Goal: Information Seeking & Learning: Learn about a topic

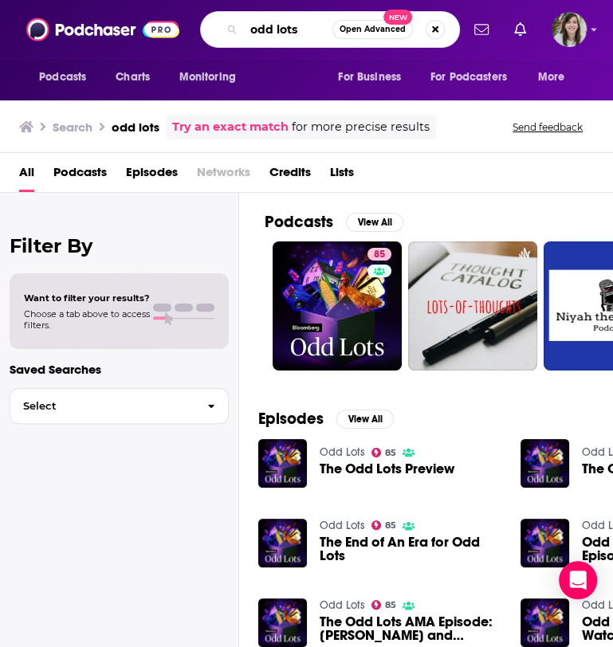
click at [259, 36] on input "odd lots" at bounding box center [288, 29] width 88 height 25
type input "death, sex and money"
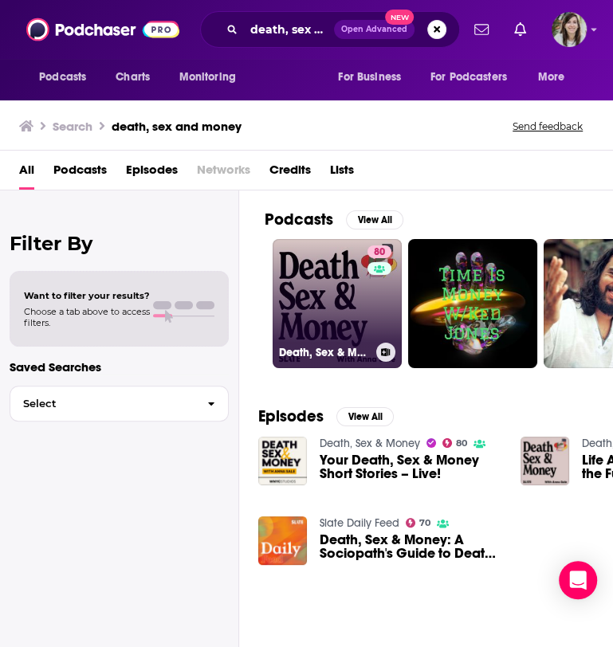
click at [323, 272] on link "80 Death, Sex & Money" at bounding box center [336, 303] width 129 height 129
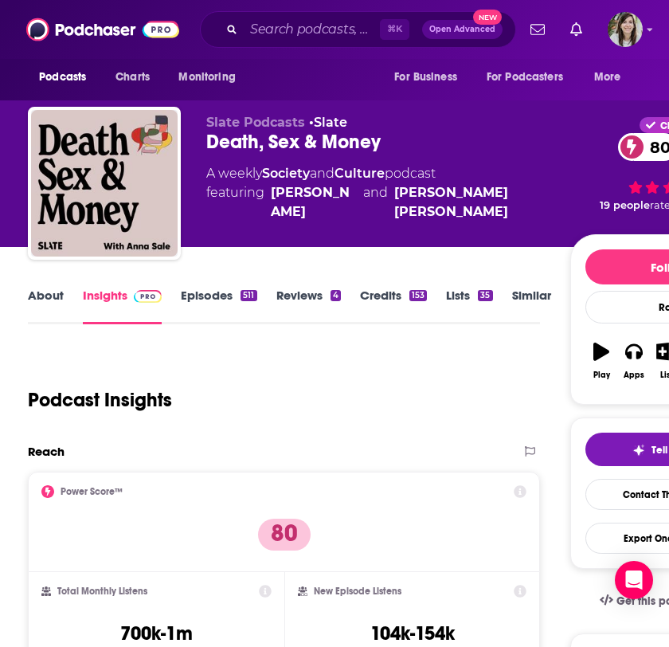
scroll to position [4, 0]
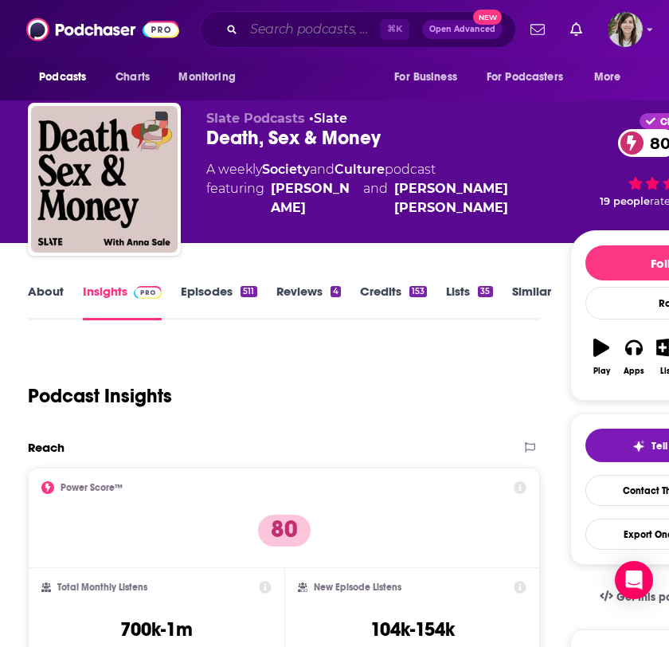
click at [329, 32] on input "Search podcasts, credits, & more..." at bounding box center [312, 29] width 136 height 25
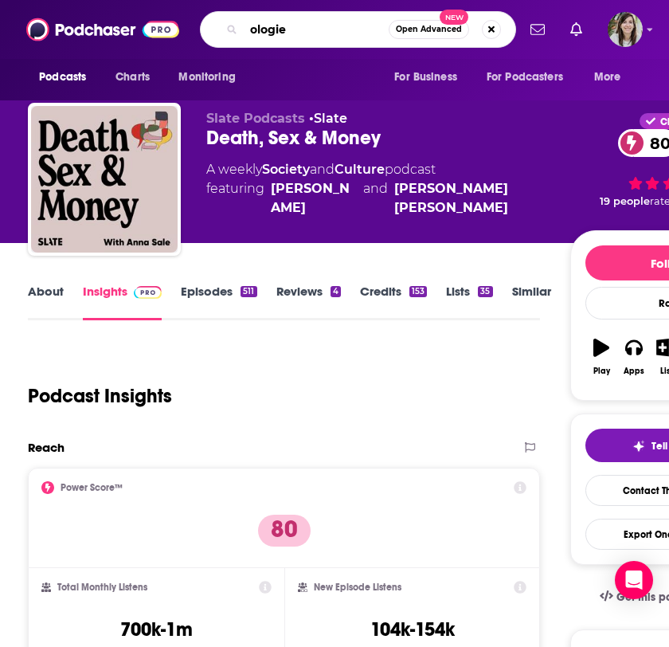
type input "ologies"
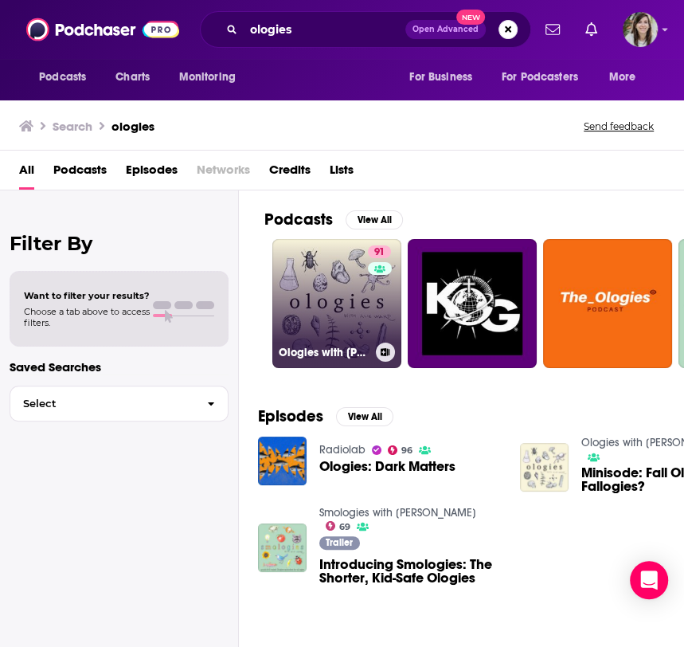
click at [327, 300] on link "91 Ologies with Alie Ward" at bounding box center [336, 303] width 129 height 129
